Goal: Understand process/instructions

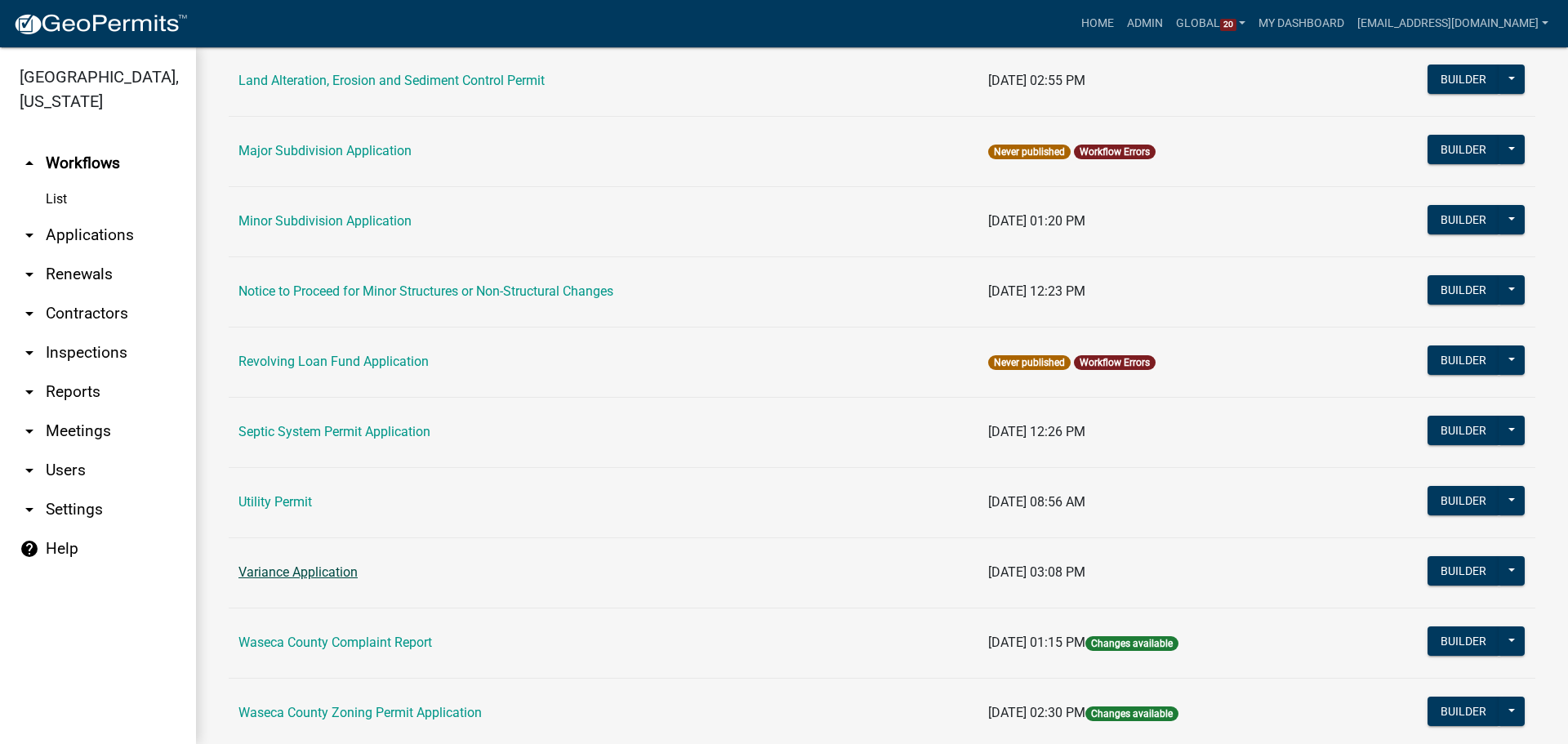
scroll to position [1059, 0]
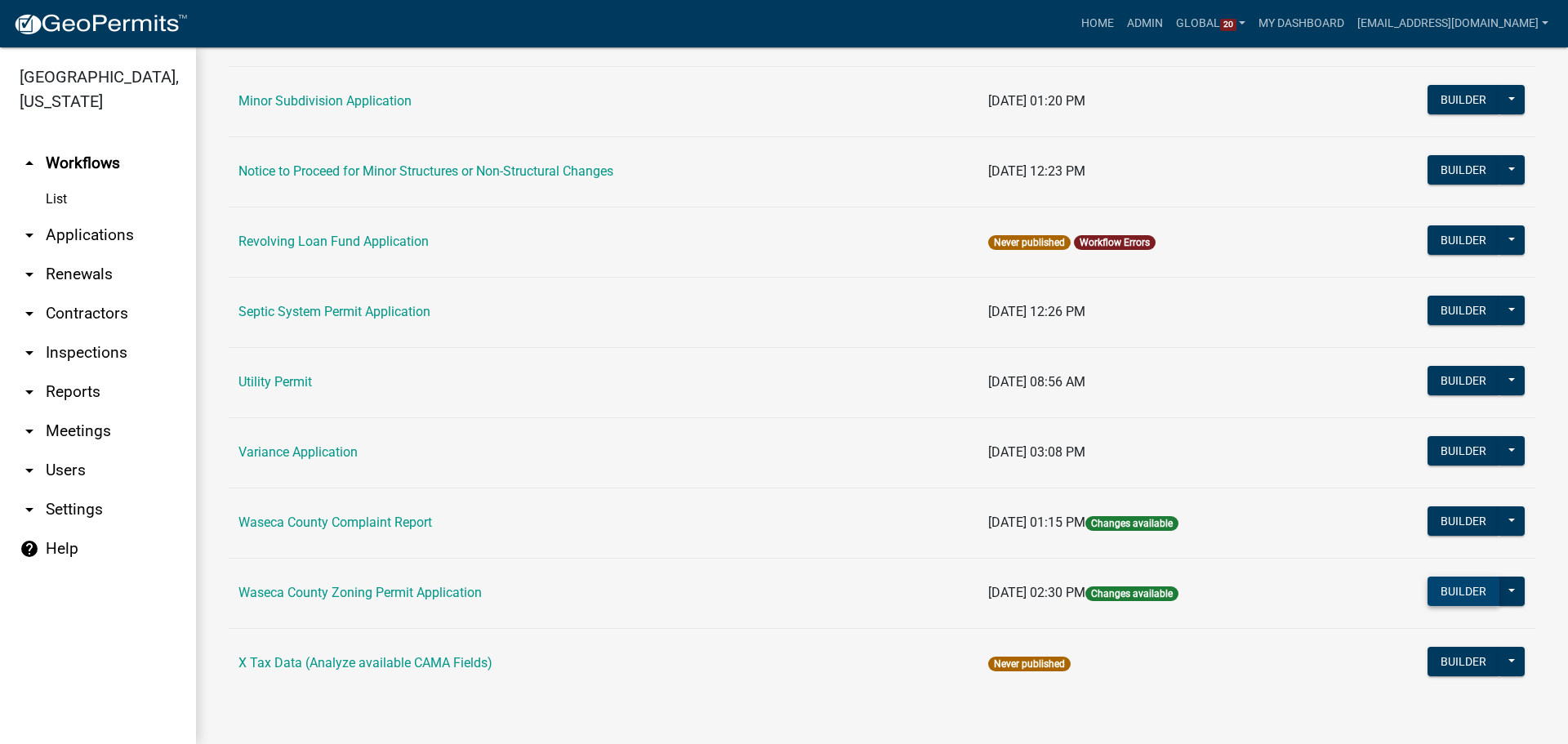
click at [1427, 590] on button "Builder" at bounding box center [1463, 591] width 72 height 29
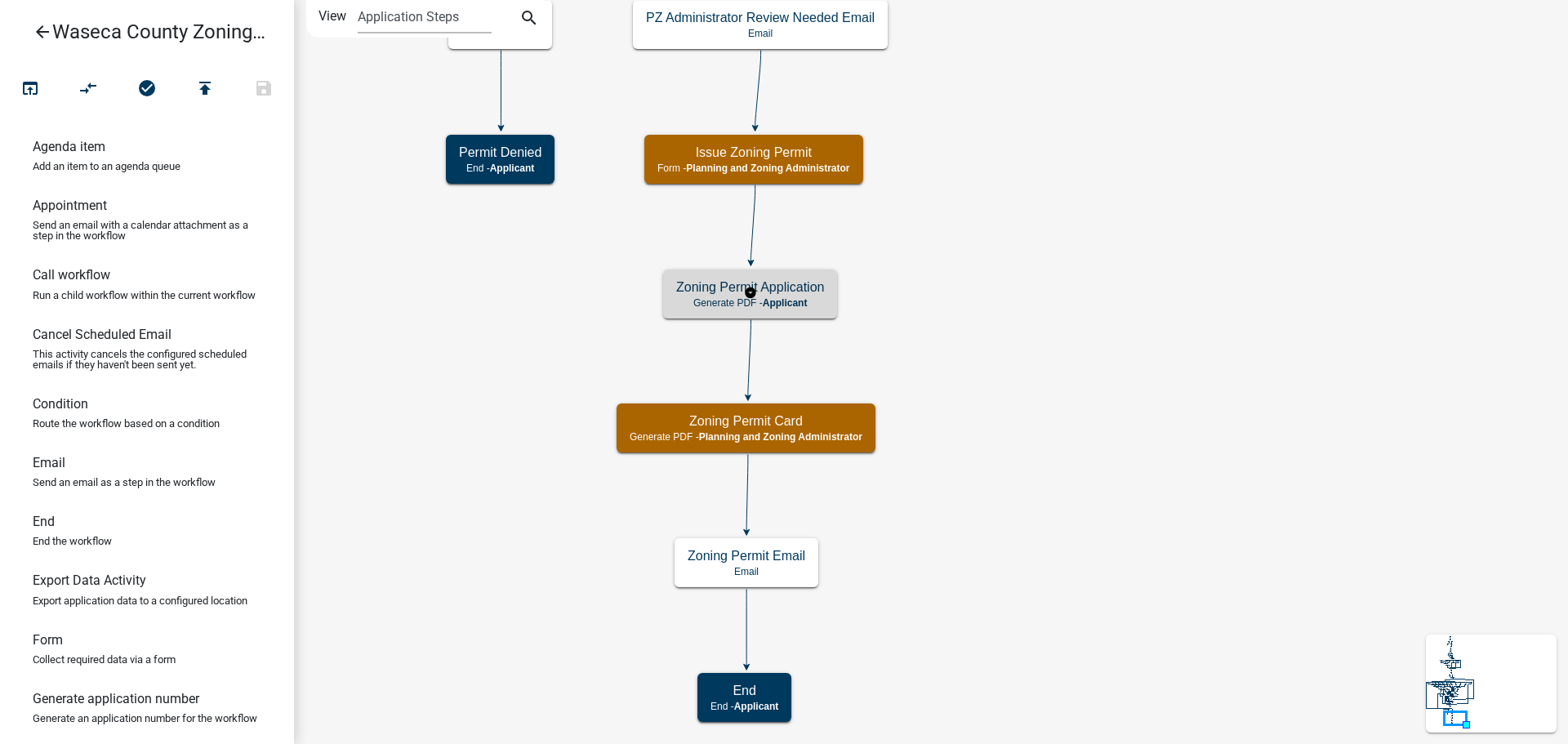
click at [795, 286] on h5 "Zoning Permit Application" at bounding box center [750, 287] width 148 height 16
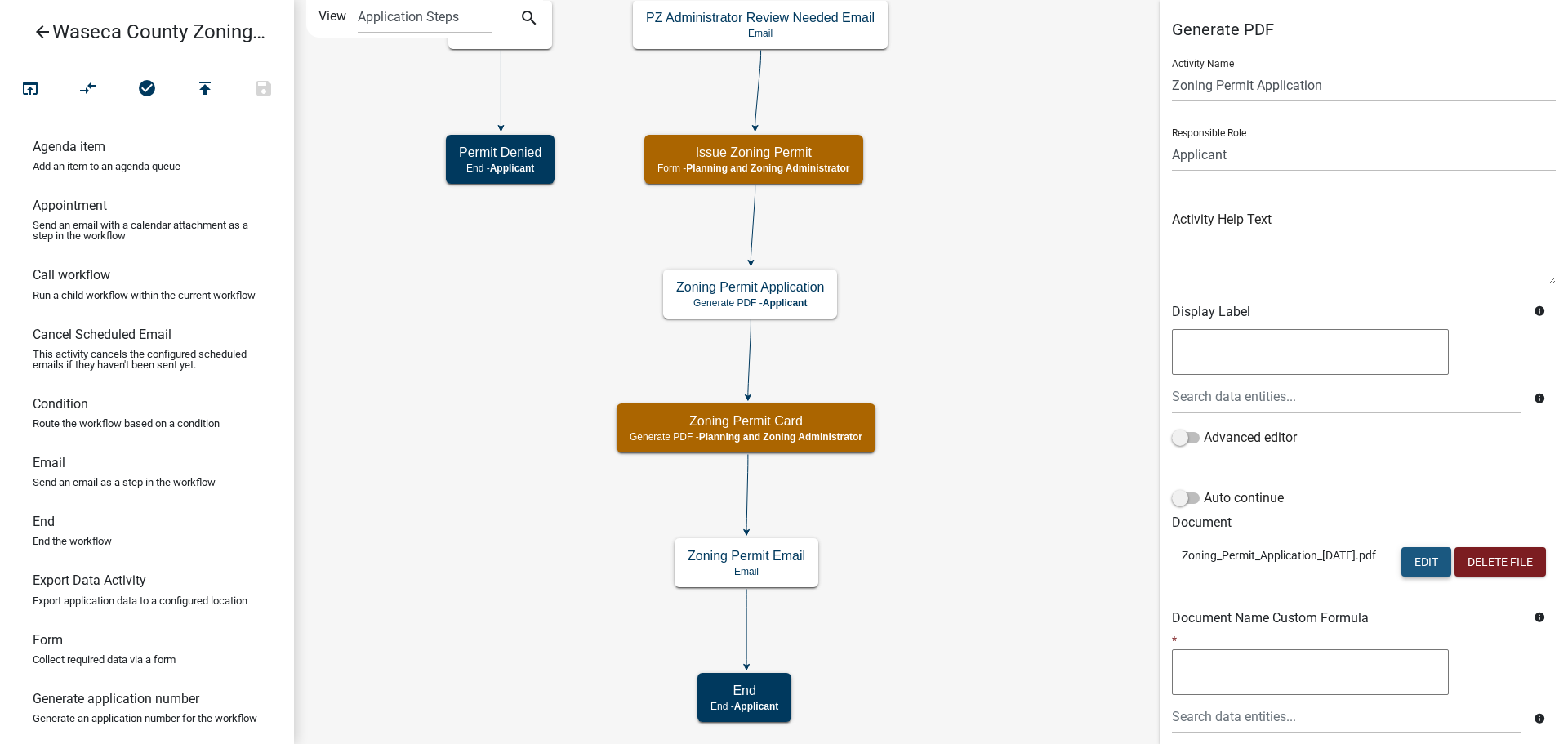
click at [1427, 561] on button "Edit" at bounding box center [1426, 562] width 50 height 29
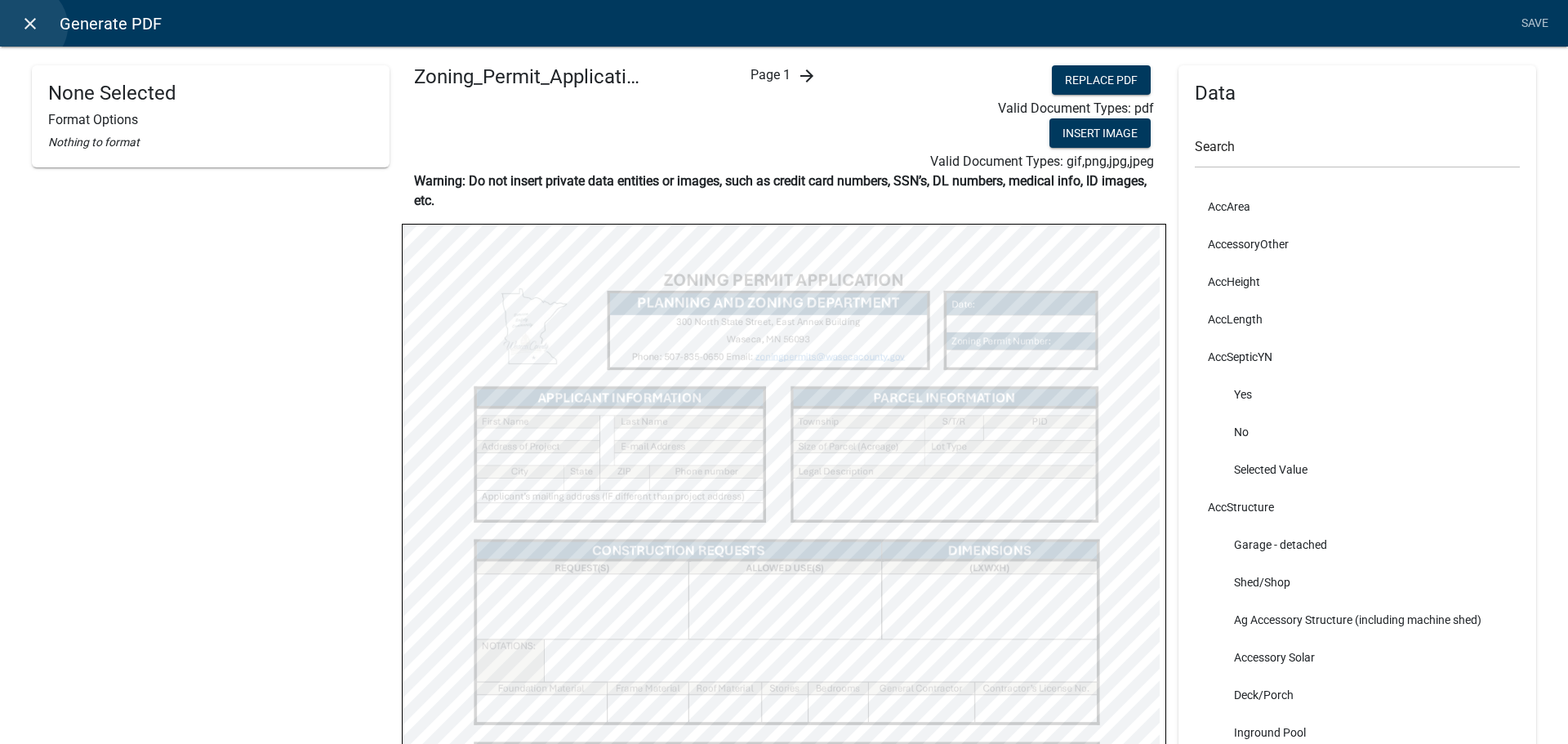
click at [26, 26] on icon "close" at bounding box center [30, 23] width 20 height 20
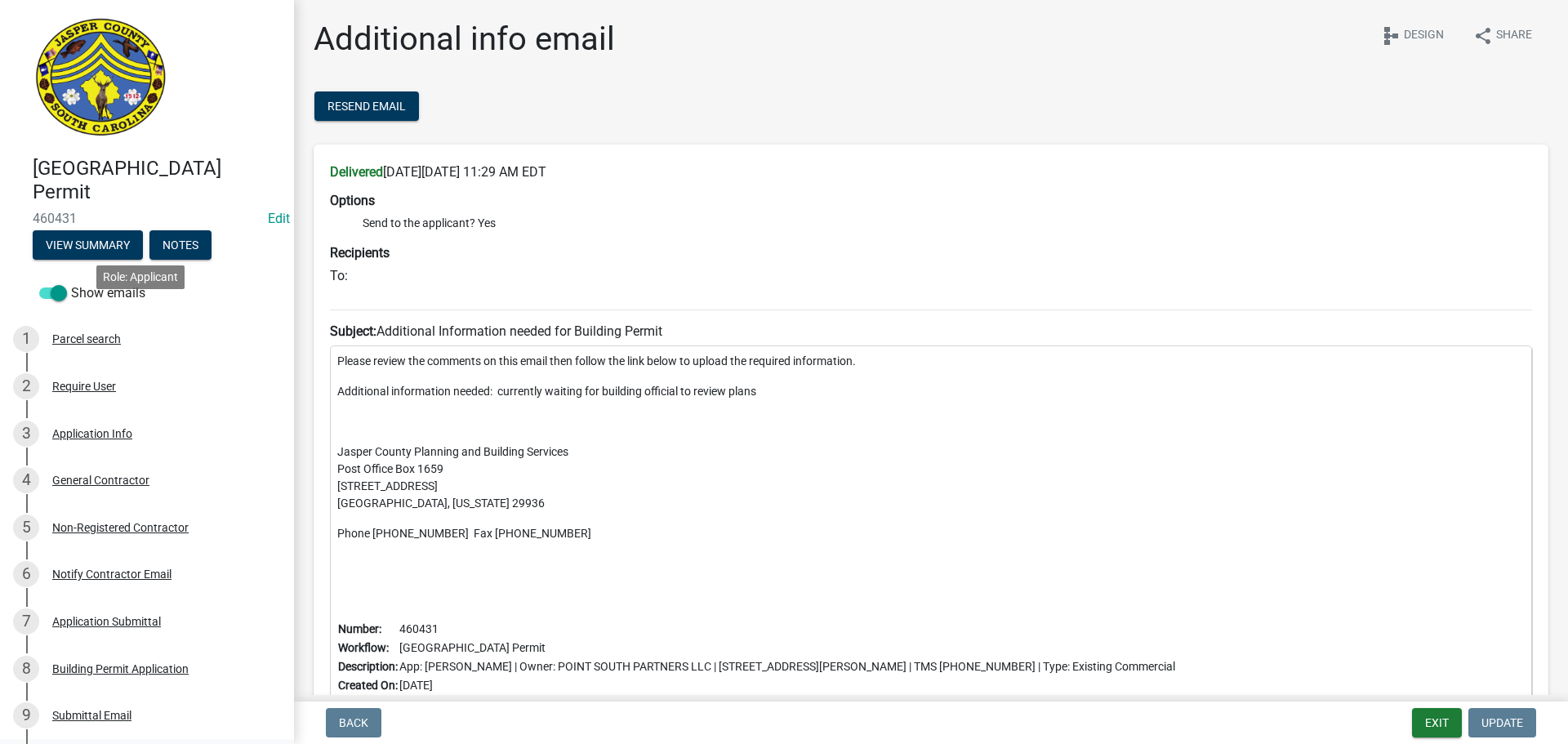
scroll to position [393, 0]
